Goal: Navigation & Orientation: Find specific page/section

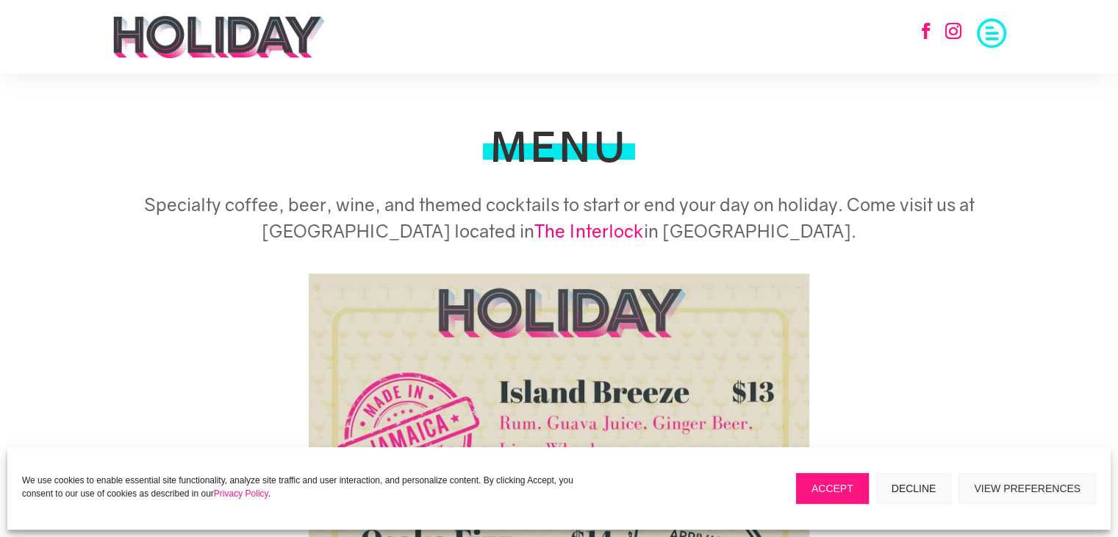
click at [226, 28] on img at bounding box center [219, 37] width 214 height 44
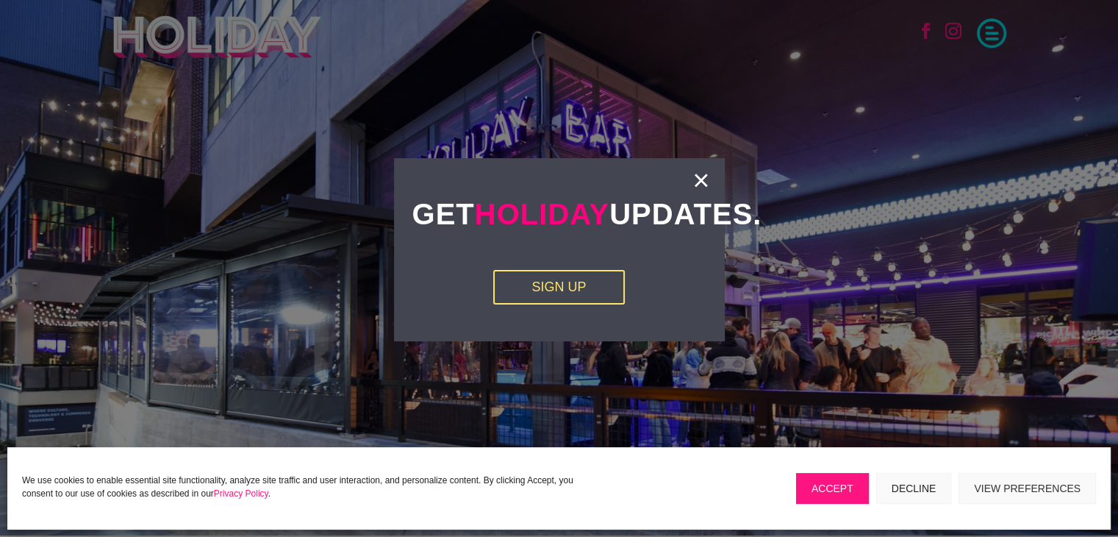
click at [698, 173] on link "×" at bounding box center [700, 180] width 17 height 15
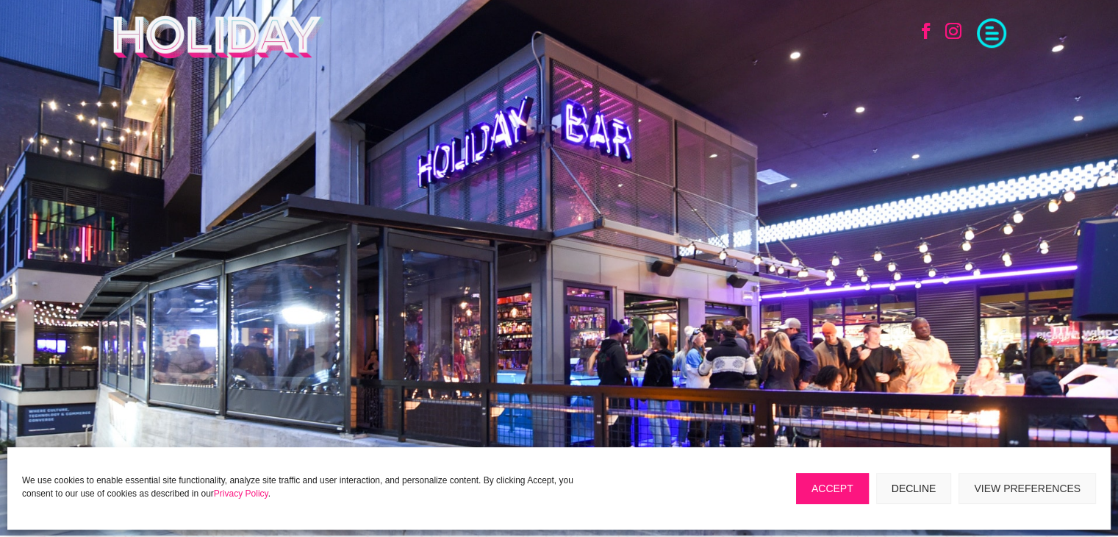
click at [982, 37] on span at bounding box center [991, 31] width 29 height 29
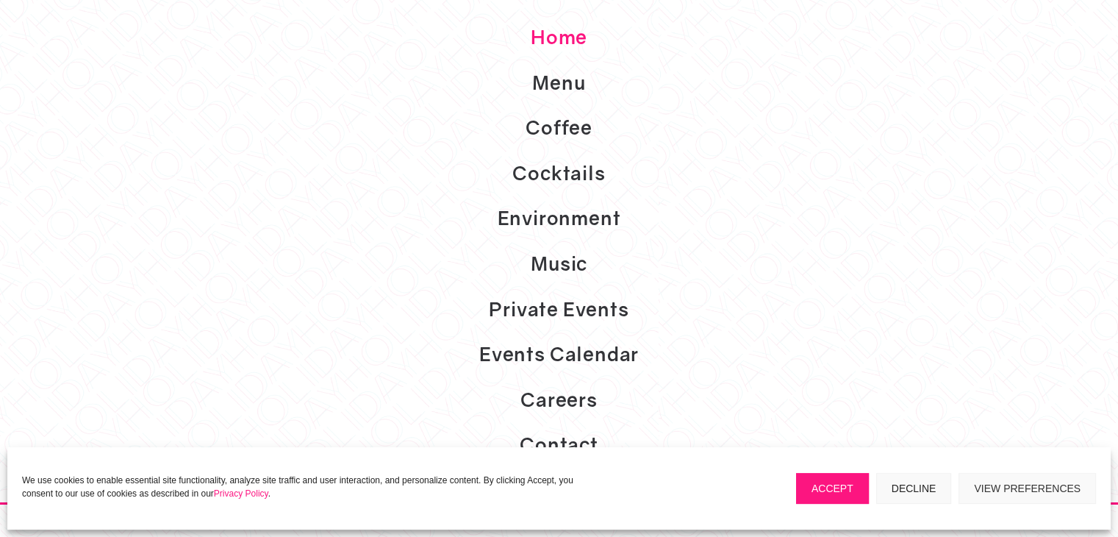
scroll to position [176, 0]
click at [586, 216] on link "Environment" at bounding box center [559, 219] width 1118 height 46
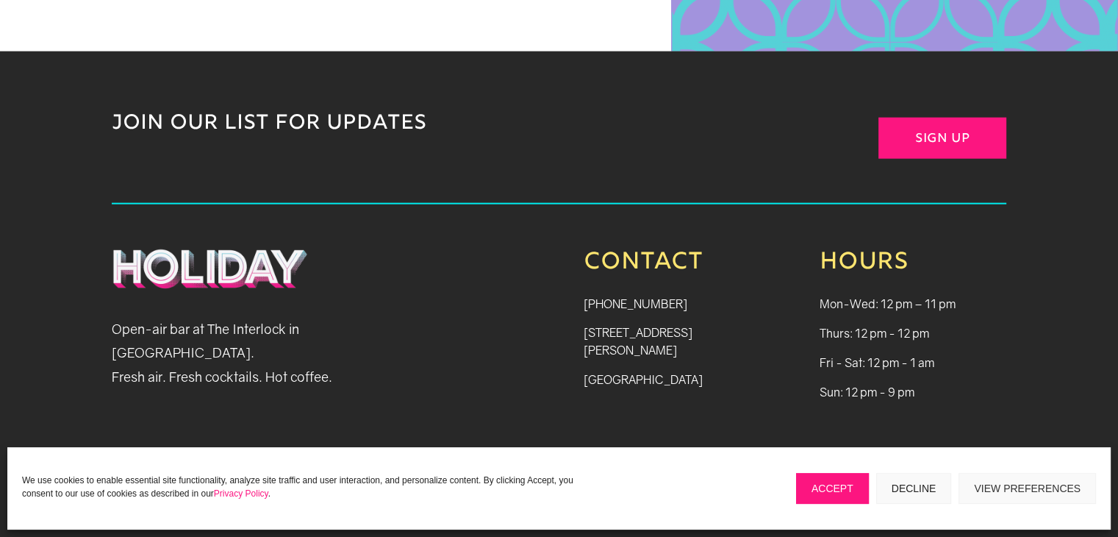
scroll to position [3553, 0]
